Goal: Task Accomplishment & Management: Manage account settings

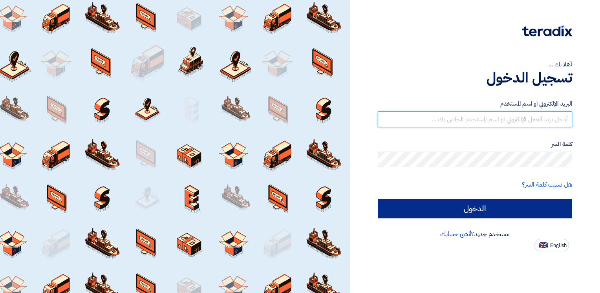
type input "[PERSON_NAME][EMAIL_ADDRESS][PERSON_NAME][DOMAIN_NAME]"
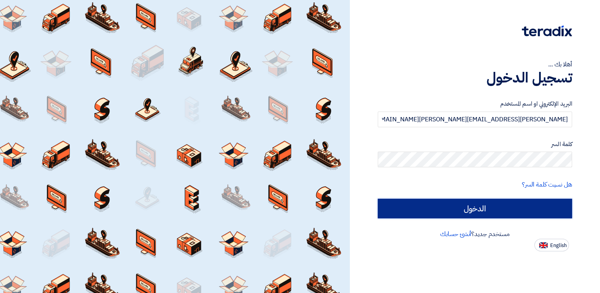
click at [462, 205] on input "الدخول" at bounding box center [475, 209] width 194 height 20
type input "Sign in"
